Goal: Information Seeking & Learning: Learn about a topic

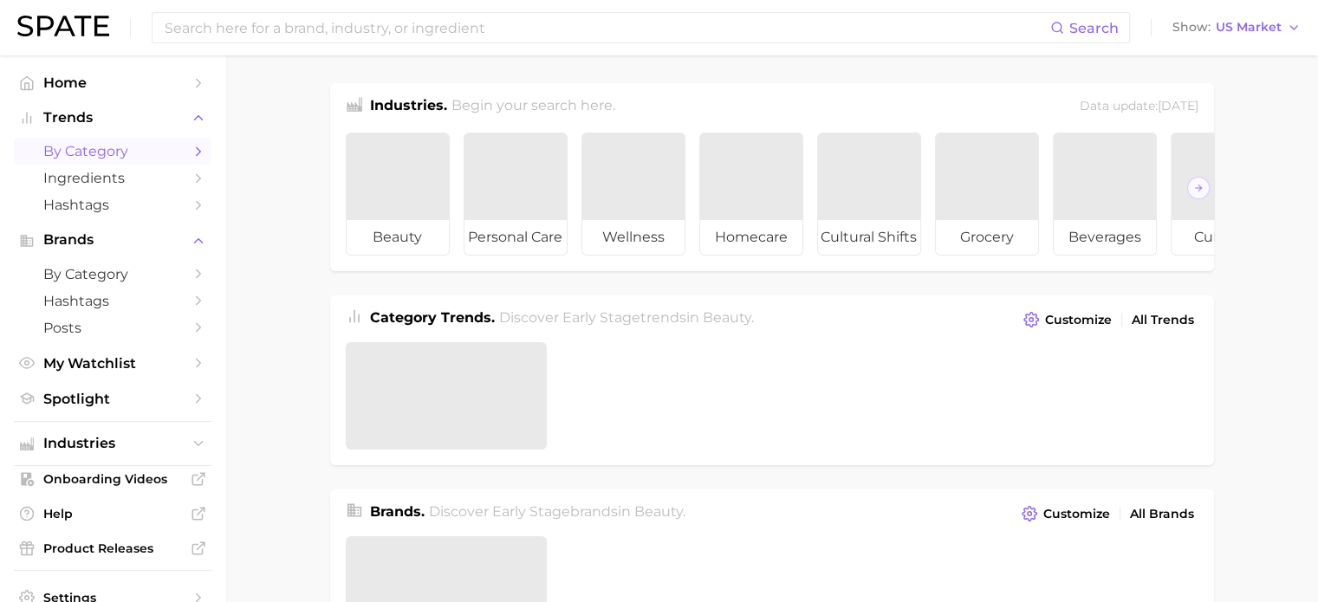
click at [96, 159] on span "by Category" at bounding box center [112, 151] width 139 height 16
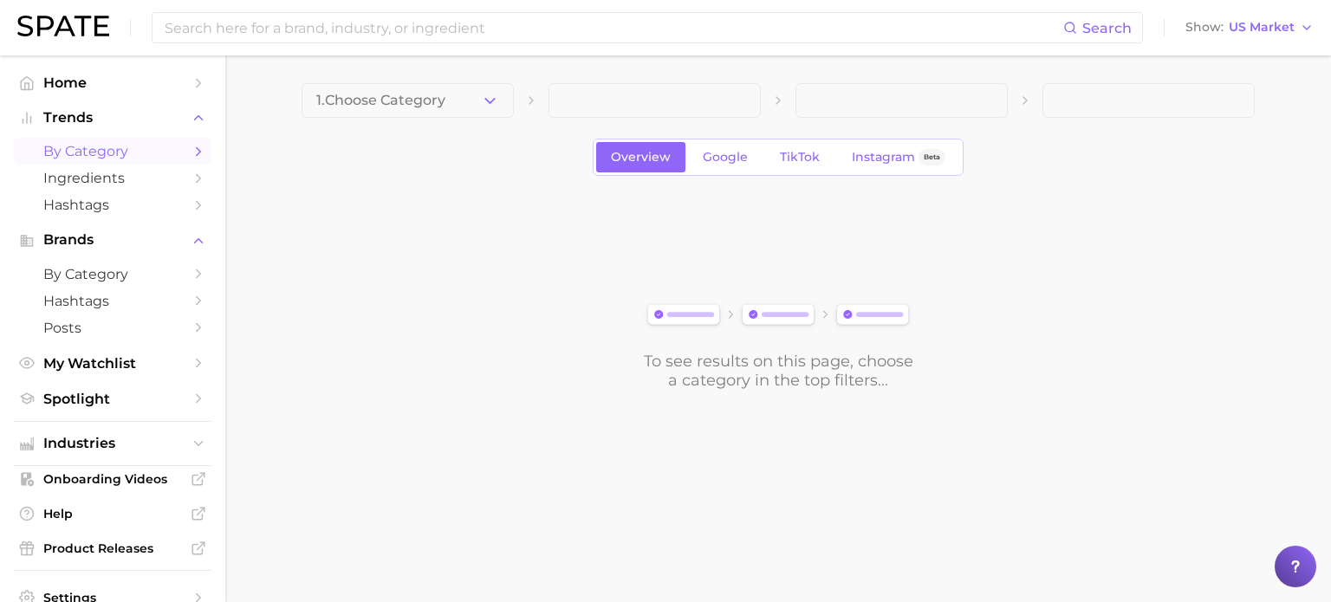
click at [420, 96] on button "1. Choose Category" at bounding box center [407, 100] width 212 height 35
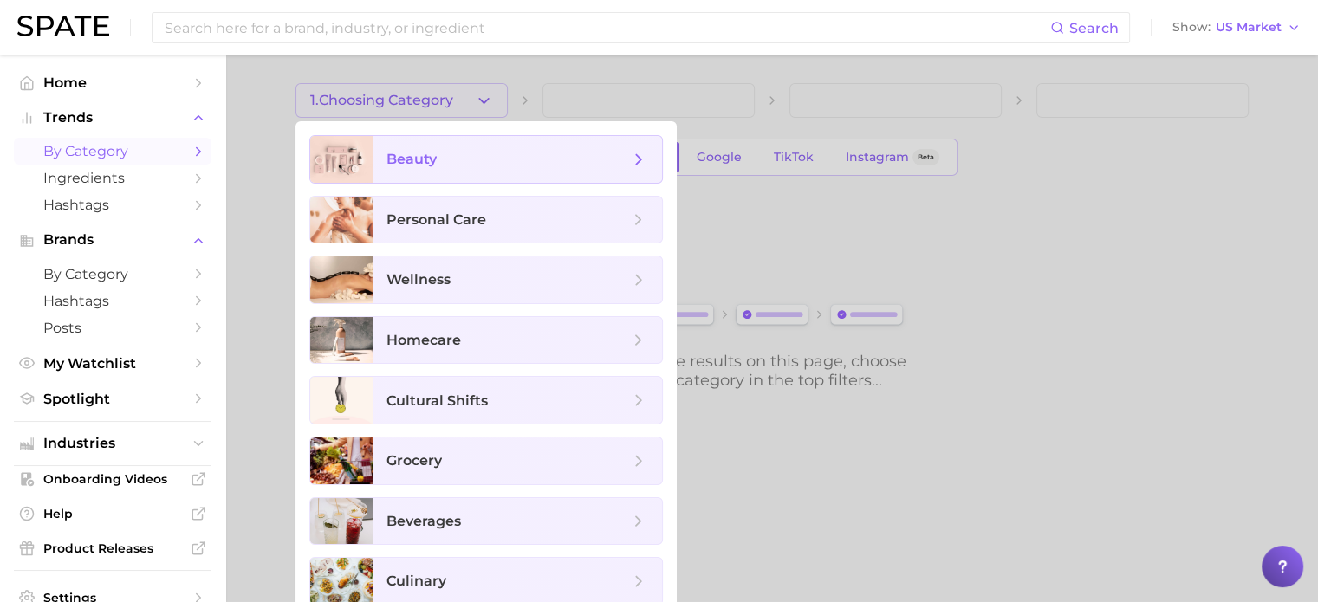
click at [446, 145] on span "beauty" at bounding box center [516, 159] width 289 height 47
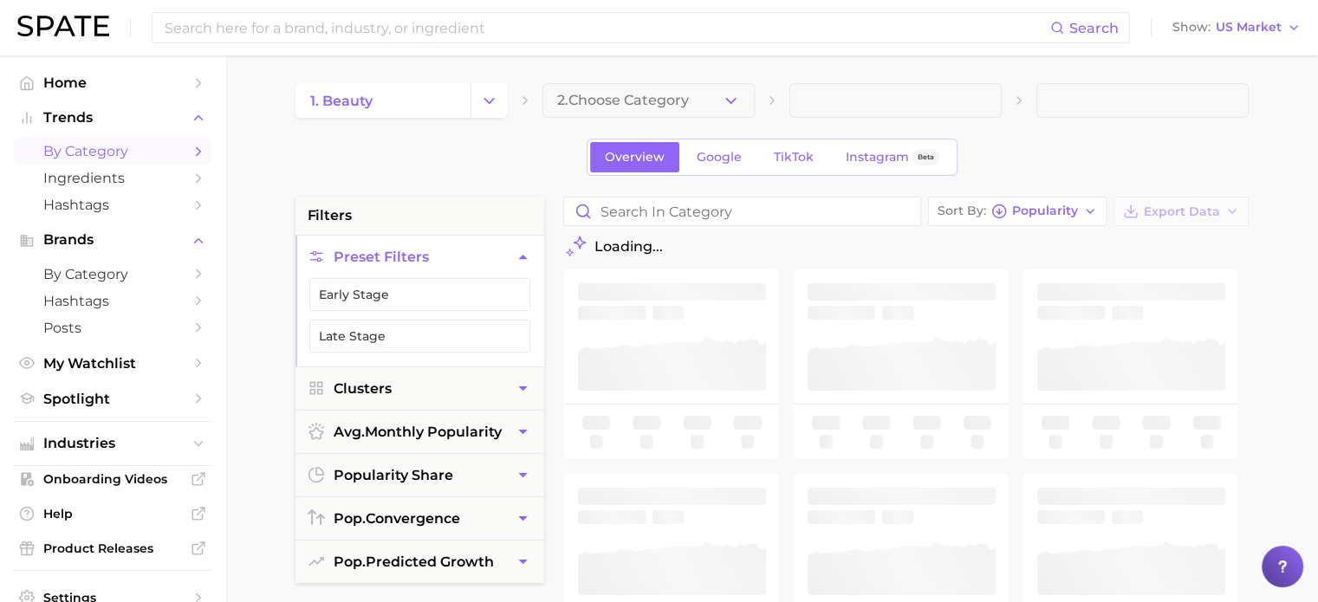
click at [667, 103] on span "2. Choose Category" at bounding box center [623, 101] width 132 height 16
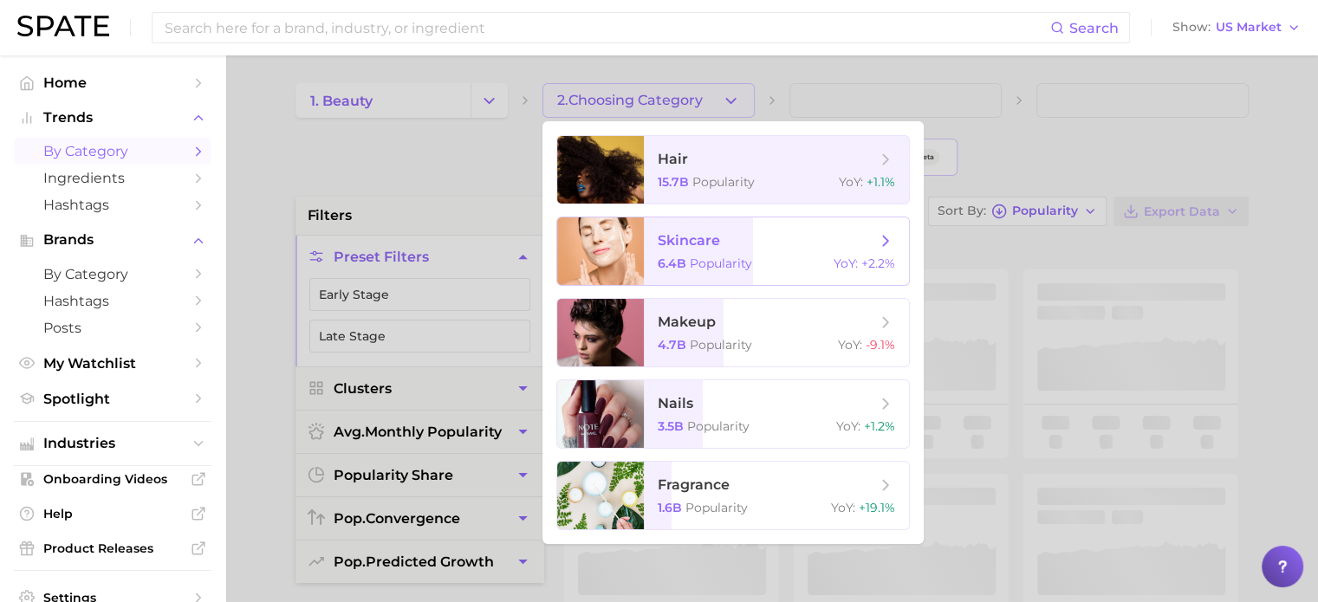
click at [696, 256] on span "skincare 6.4b Popularity YoY : +2.2%" at bounding box center [776, 251] width 265 height 68
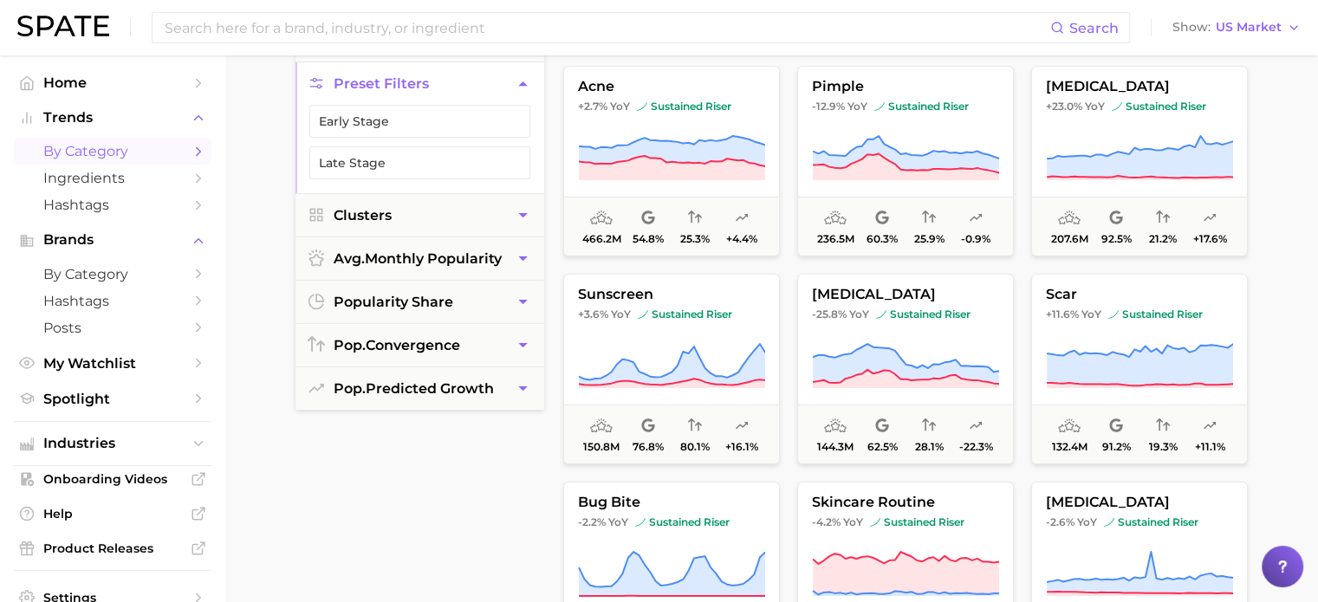
click at [1315, 206] on main "1. beauty 2. skincare 3. Subcategory Overview Google TikTok Instagram Beta filt…" at bounding box center [771, 539] width 1092 height 1314
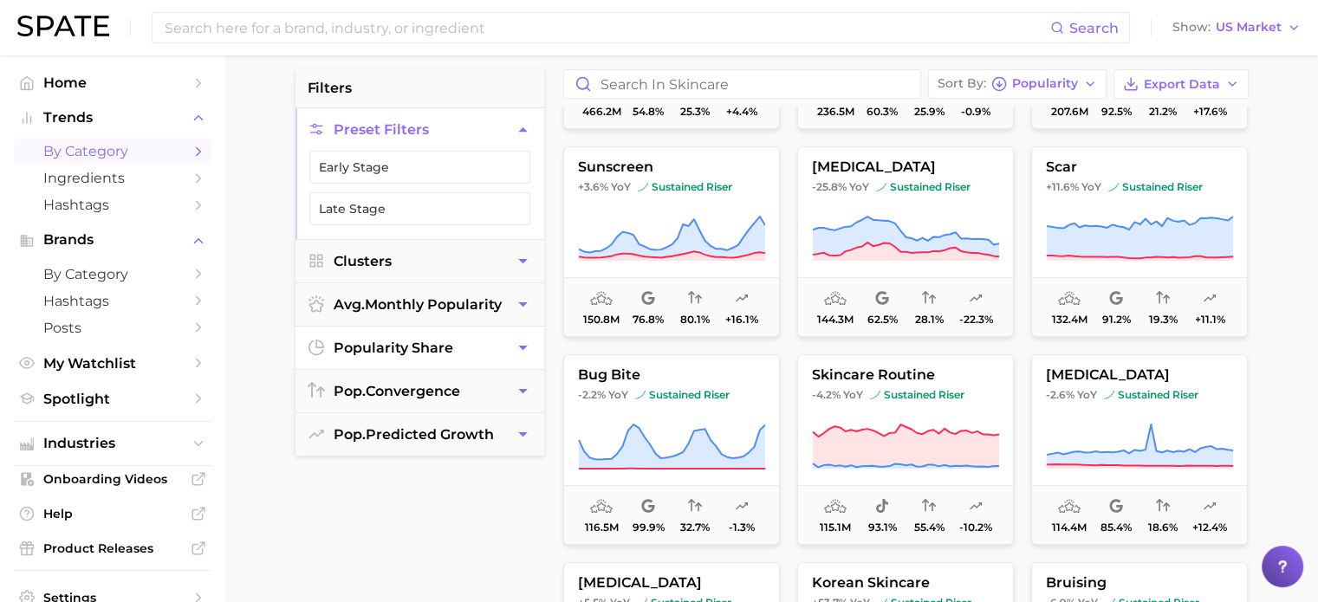
scroll to position [173, 0]
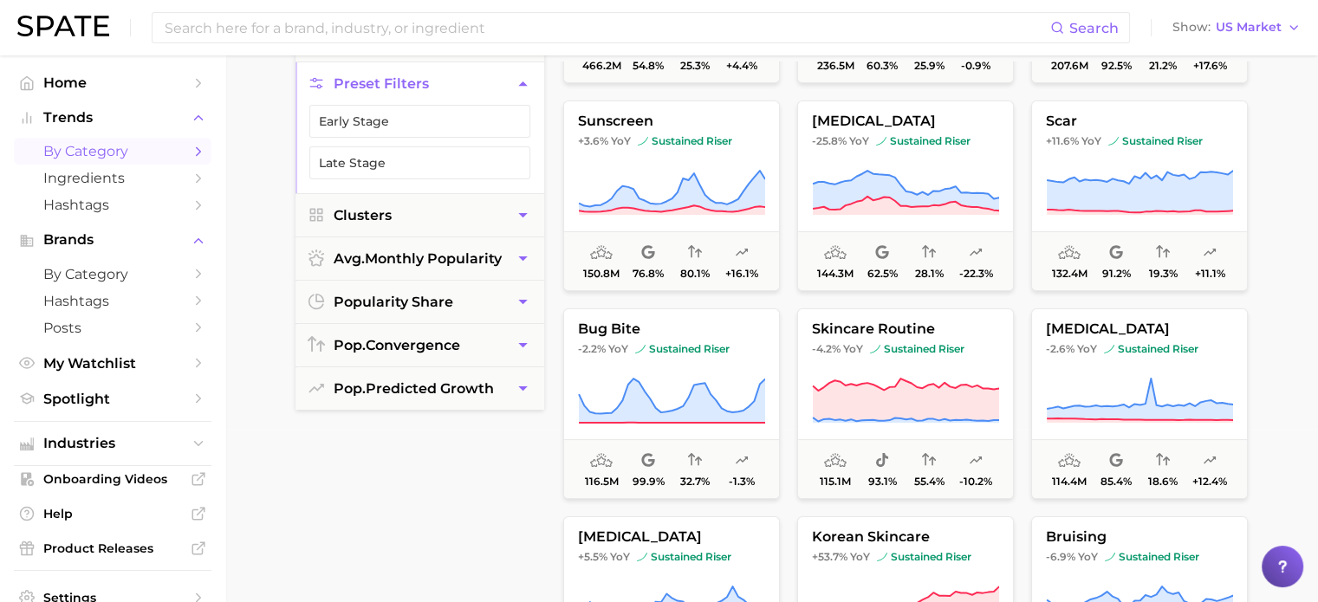
click at [482, 485] on div "filters Preset Filters Early Stage Late Stage Clusters avg. monthly popularity …" at bounding box center [419, 462] width 249 height 878
